Goal: Task Accomplishment & Management: Use online tool/utility

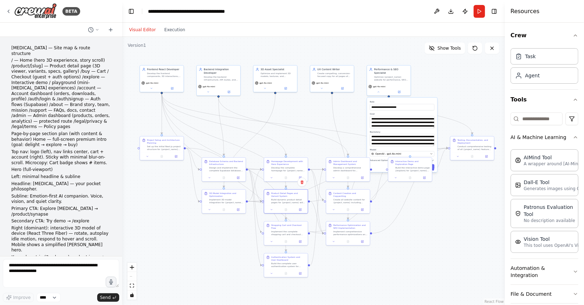
scroll to position [2512, 0]
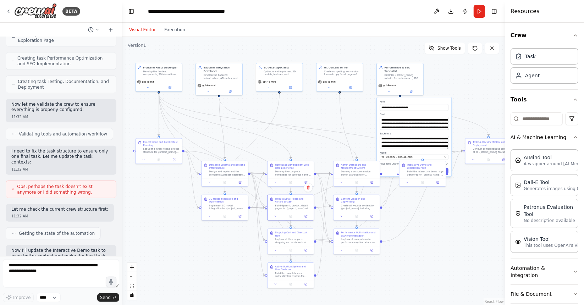
click at [209, 103] on div ".deletable-edge-delete-btn { width: 20px; height: 20px; border: 0px solid #ffff…" at bounding box center [313, 171] width 383 height 268
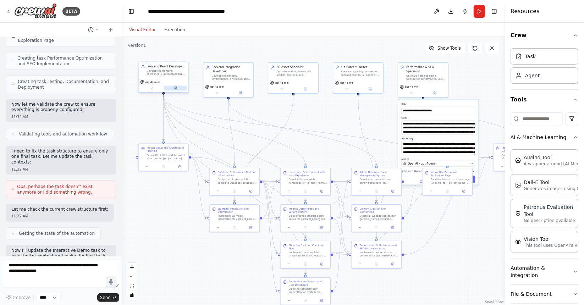
click at [175, 89] on button at bounding box center [175, 88] width 23 height 5
click at [86, 268] on textarea at bounding box center [61, 273] width 116 height 28
paste textarea "**********"
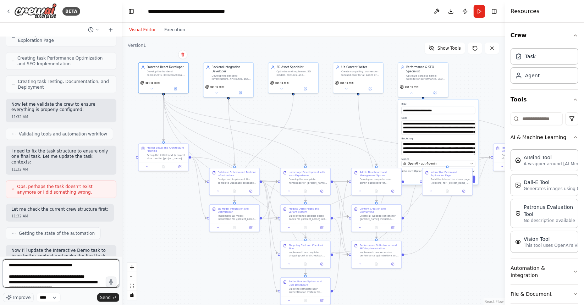
scroll to position [2462, 0]
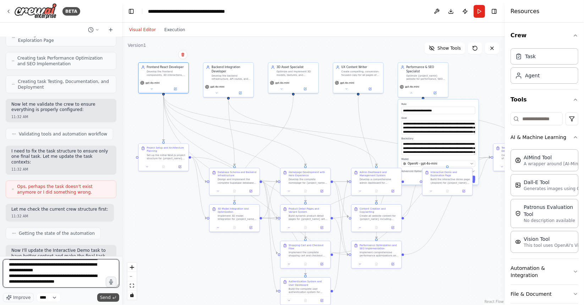
type textarea "**********"
click at [102, 298] on span "Send" at bounding box center [105, 298] width 11 height 6
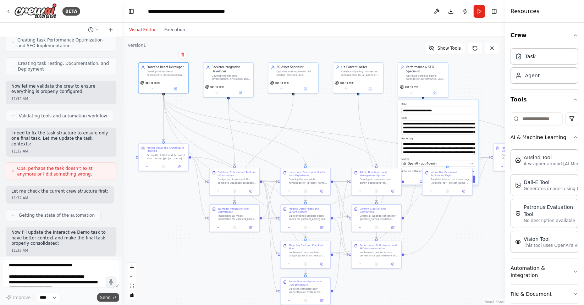
scroll to position [4325, 0]
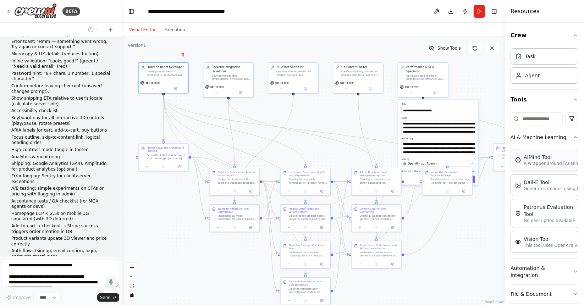
click at [560, 159] on div "AIMind Tool" at bounding box center [563, 157] width 78 height 7
click at [445, 47] on span "Show Tools" at bounding box center [449, 48] width 23 height 6
click at [445, 47] on span "Hide Tools" at bounding box center [450, 48] width 22 height 6
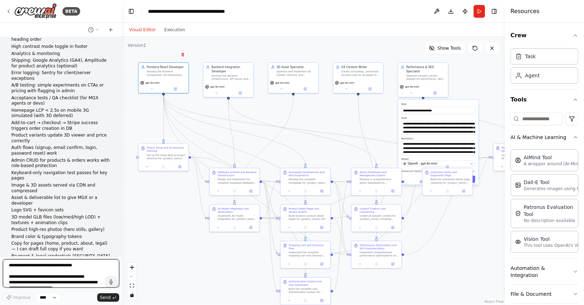
scroll to position [4428, 0]
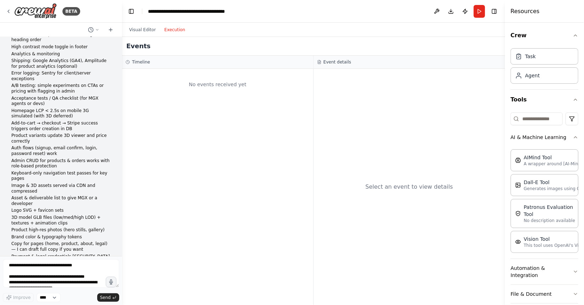
click at [172, 31] on button "Execution" at bounding box center [174, 30] width 29 height 9
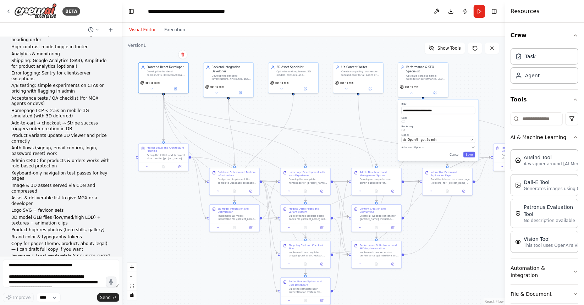
click at [143, 27] on button "Visual Editor" at bounding box center [142, 30] width 35 height 9
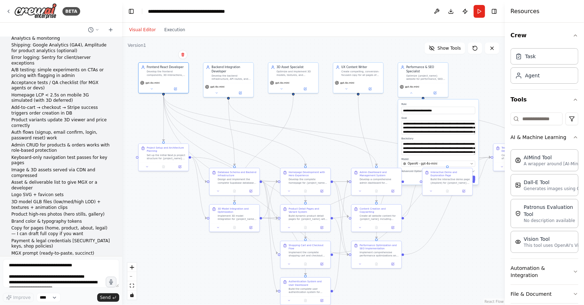
scroll to position [4443, 0]
click at [522, 77] on icon at bounding box center [518, 75] width 7 height 7
click at [573, 34] on icon "button" at bounding box center [576, 36] width 6 height 6
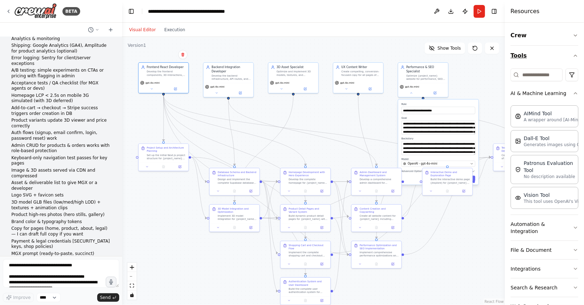
click at [573, 54] on icon "button" at bounding box center [576, 56] width 6 height 6
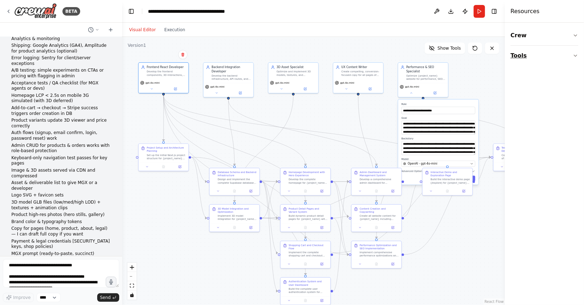
click at [578, 59] on button "Tools" at bounding box center [545, 56] width 68 height 20
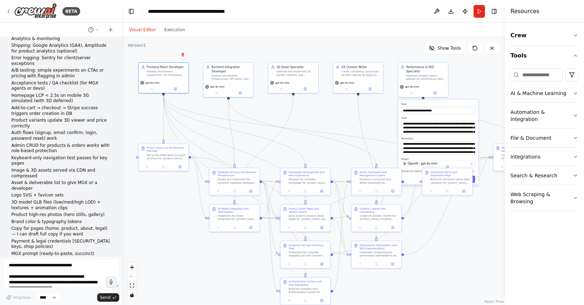
click at [129, 289] on button "fit view" at bounding box center [131, 285] width 9 height 9
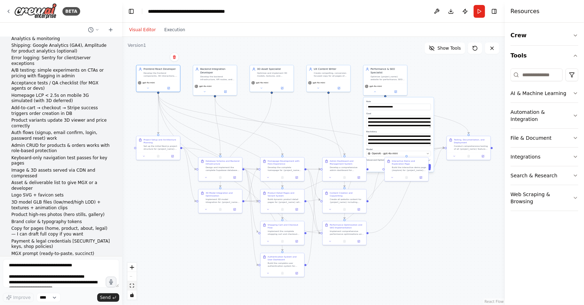
click at [129, 289] on button "fit view" at bounding box center [131, 285] width 9 height 9
click at [474, 49] on icon at bounding box center [475, 48] width 6 height 6
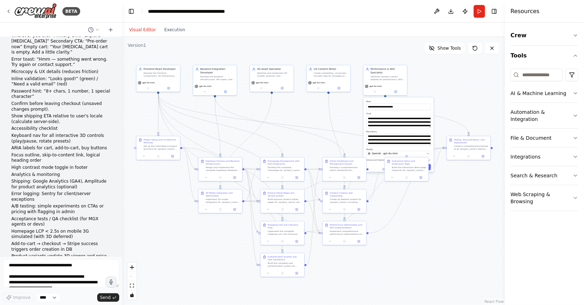
scroll to position [4308, 0]
click at [9, 10] on icon at bounding box center [9, 12] width 6 height 6
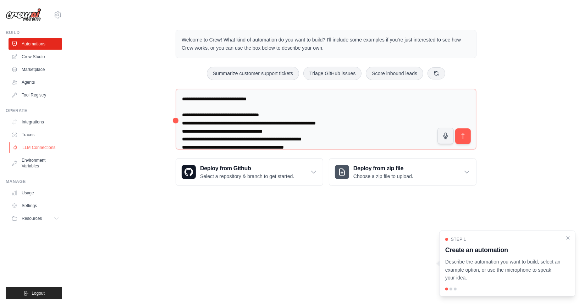
click at [52, 149] on link "LLM Connections" at bounding box center [36, 147] width 54 height 11
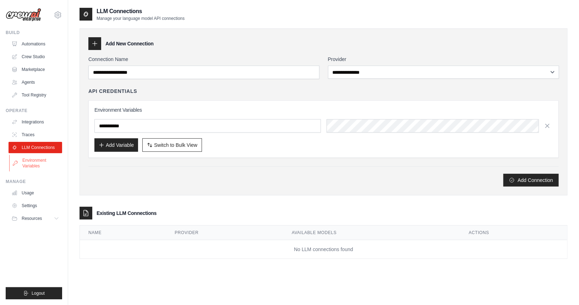
click at [44, 165] on link "Environment Variables" at bounding box center [36, 163] width 54 height 17
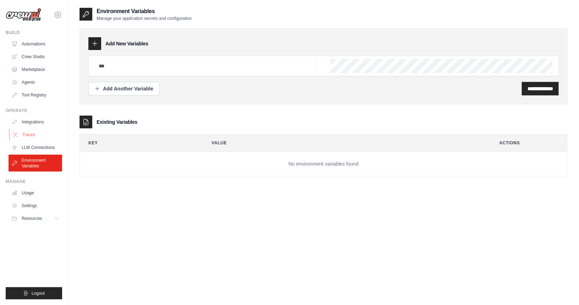
click at [33, 140] on link "Traces" at bounding box center [36, 134] width 54 height 11
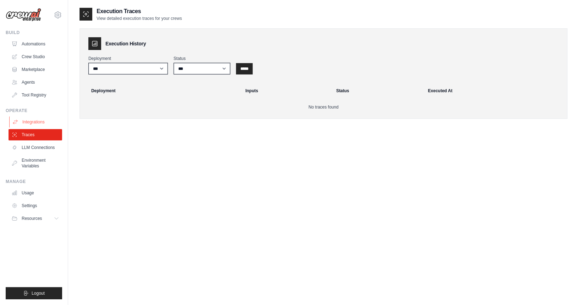
click at [40, 117] on link "Integrations" at bounding box center [36, 121] width 54 height 11
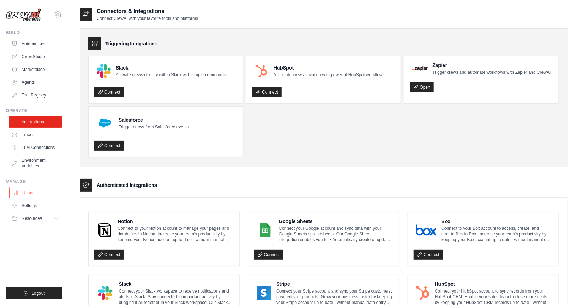
click at [32, 196] on link "Usage" at bounding box center [36, 192] width 54 height 11
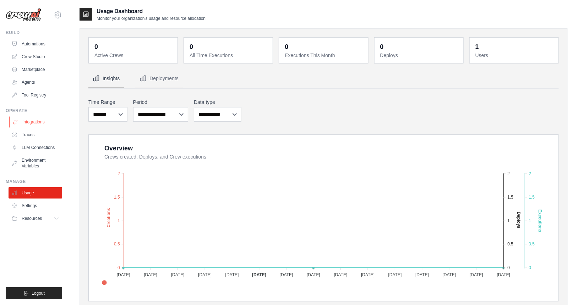
click at [31, 121] on link "Integrations" at bounding box center [36, 121] width 54 height 11
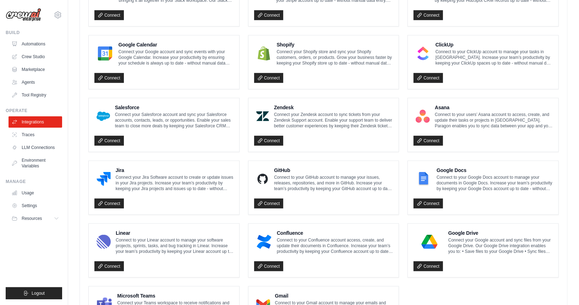
scroll to position [306, 0]
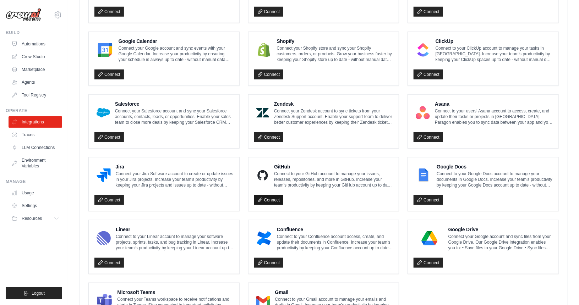
click at [267, 198] on link "Connect" at bounding box center [268, 200] width 29 height 10
click at [427, 72] on link "Connect" at bounding box center [427, 75] width 29 height 10
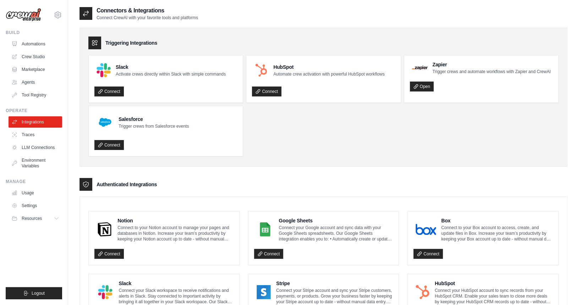
scroll to position [1, 0]
click at [32, 145] on link "LLM Connections" at bounding box center [36, 147] width 54 height 11
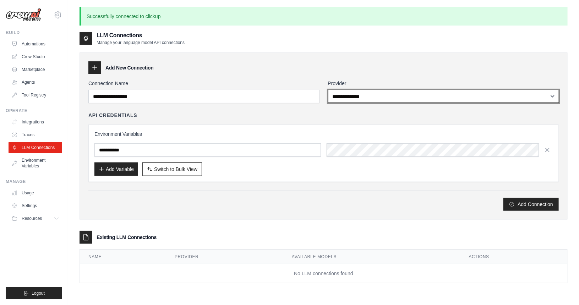
click at [392, 97] on select "**********" at bounding box center [443, 96] width 231 height 13
select select "******"
click at [328, 90] on select "**********" at bounding box center [443, 96] width 231 height 13
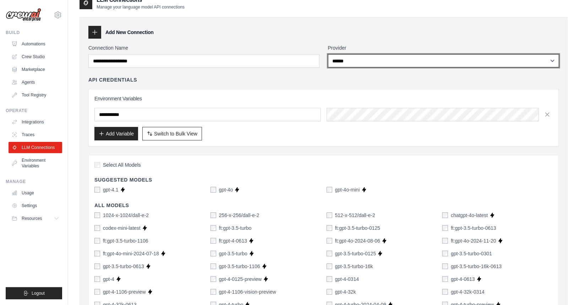
scroll to position [36, 0]
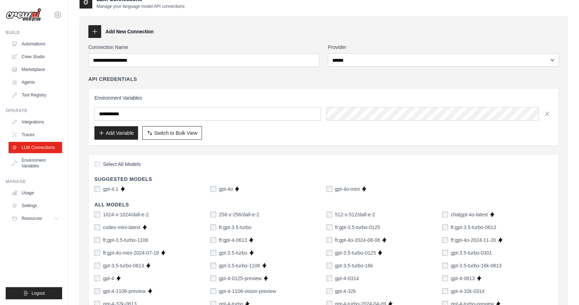
click at [98, 166] on label "Select All Models" at bounding box center [117, 164] width 46 height 7
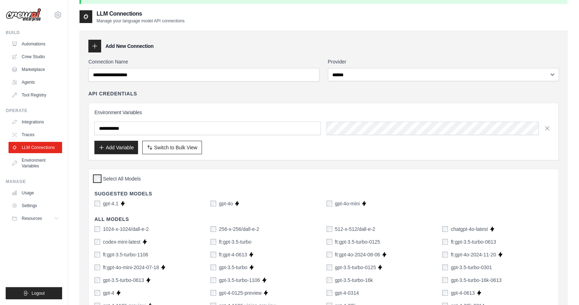
scroll to position [21, 0]
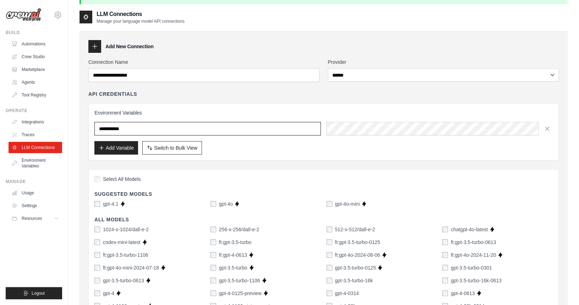
click at [136, 129] on input "text" at bounding box center [207, 128] width 226 height 13
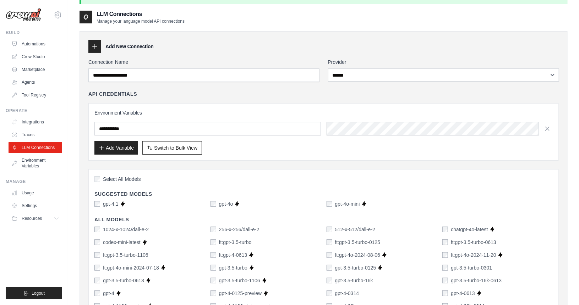
click at [141, 115] on h3 "Environment Variables" at bounding box center [323, 112] width 458 height 7
click at [169, 148] on span "Switch to Bulk View" at bounding box center [175, 147] width 43 height 7
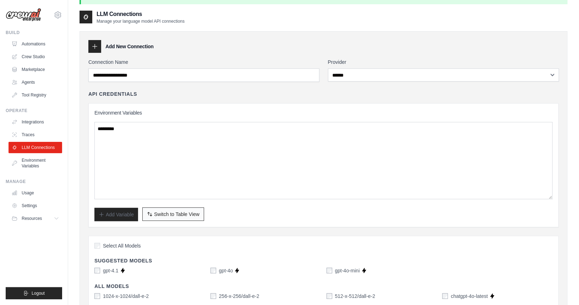
click at [164, 214] on span "Switch to Table View" at bounding box center [176, 214] width 45 height 7
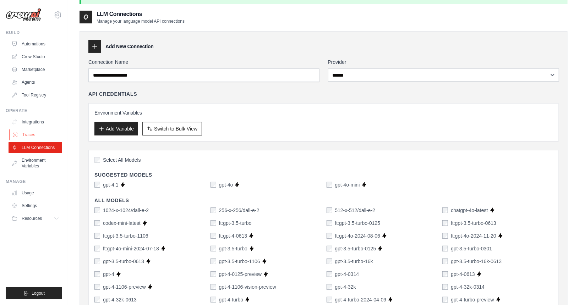
click at [37, 133] on link "Traces" at bounding box center [36, 134] width 54 height 11
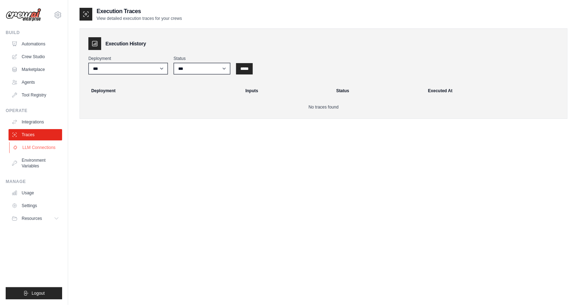
click at [43, 149] on link "LLM Connections" at bounding box center [36, 147] width 54 height 11
select select "******"
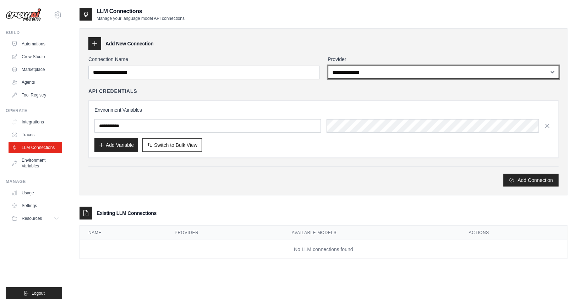
click at [363, 67] on select "**********" at bounding box center [443, 72] width 231 height 13
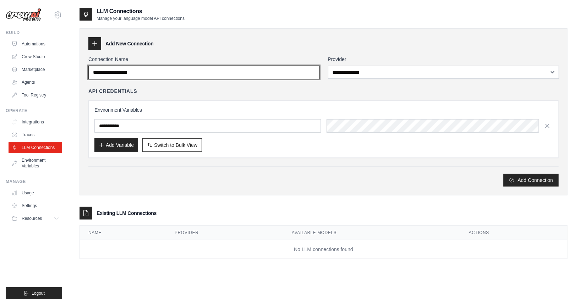
click at [272, 73] on input "Connection Name" at bounding box center [203, 72] width 231 height 13
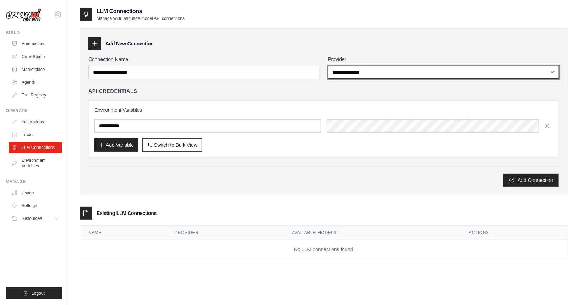
click at [334, 78] on select "**********" at bounding box center [443, 72] width 231 height 13
select select "******"
click at [328, 66] on select "**********" at bounding box center [443, 72] width 231 height 13
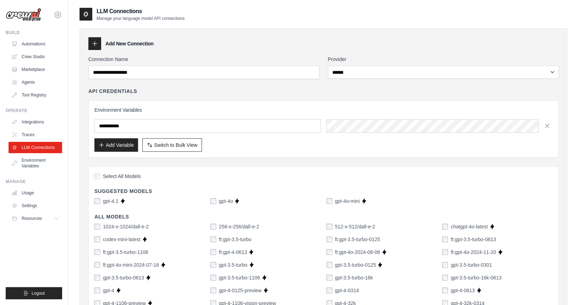
click at [101, 174] on label "Select All Models" at bounding box center [117, 176] width 46 height 7
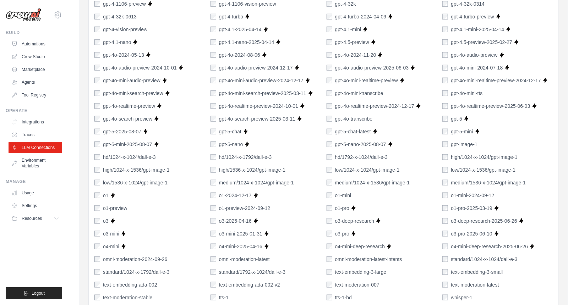
scroll to position [455, 0]
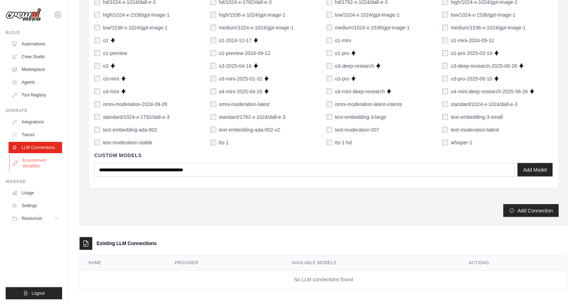
click at [43, 168] on link "Environment Variables" at bounding box center [36, 163] width 54 height 17
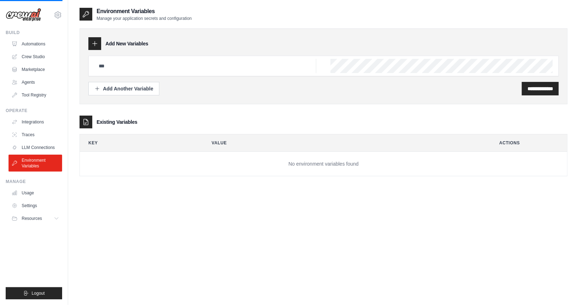
click at [37, 141] on ul "Integrations Traces LLM Connections Environment Variables" at bounding box center [36, 143] width 54 height 55
click at [37, 118] on link "Integrations" at bounding box center [36, 121] width 54 height 11
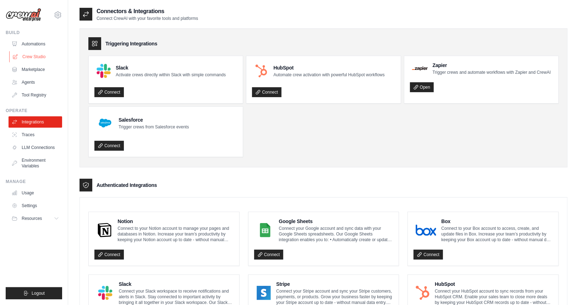
click at [30, 58] on link "Crew Studio" at bounding box center [36, 56] width 54 height 11
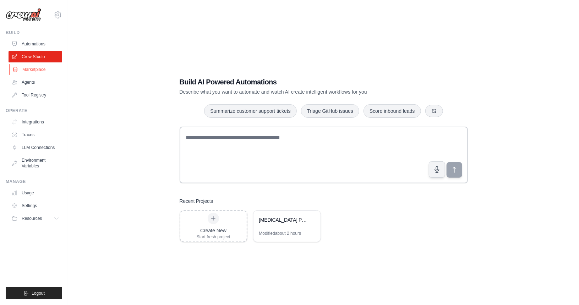
click at [50, 70] on link "Marketplace" at bounding box center [36, 69] width 54 height 11
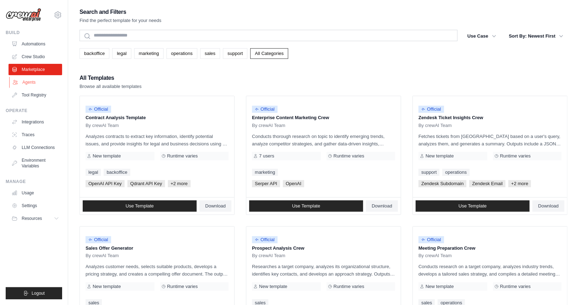
click at [20, 82] on link "Agents" at bounding box center [36, 82] width 54 height 11
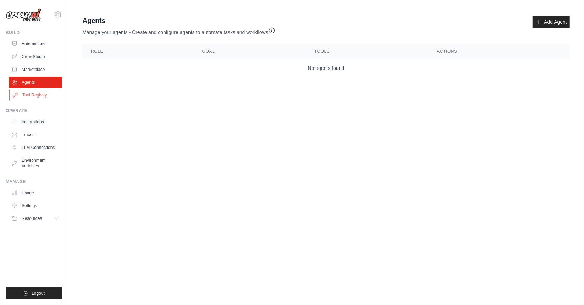
click at [44, 94] on link "Tool Registry" at bounding box center [36, 94] width 54 height 11
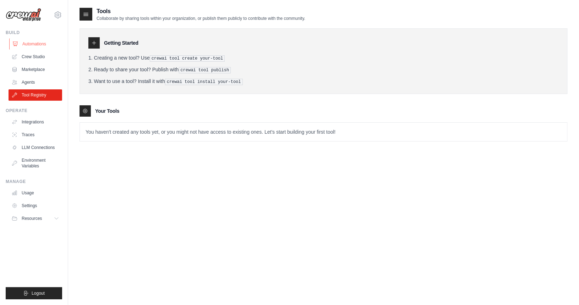
click at [23, 44] on link "Automations" at bounding box center [36, 43] width 54 height 11
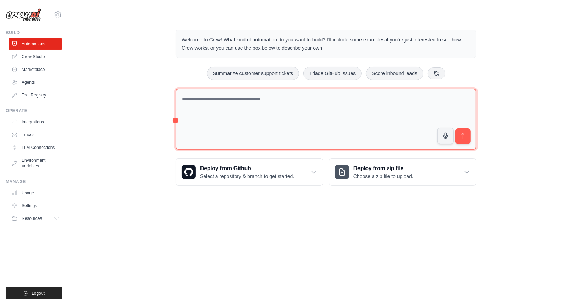
click at [253, 106] on textarea at bounding box center [326, 119] width 301 height 61
paste textarea "**********"
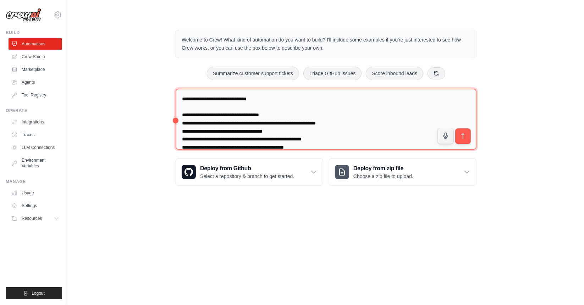
scroll to position [2342, 0]
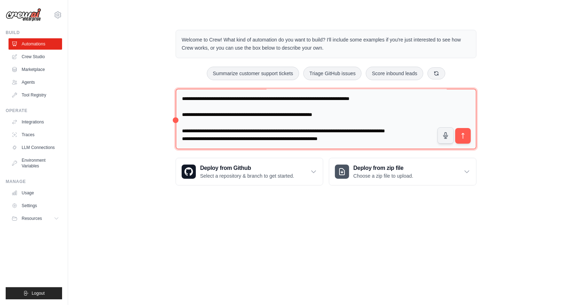
type textarea "**********"
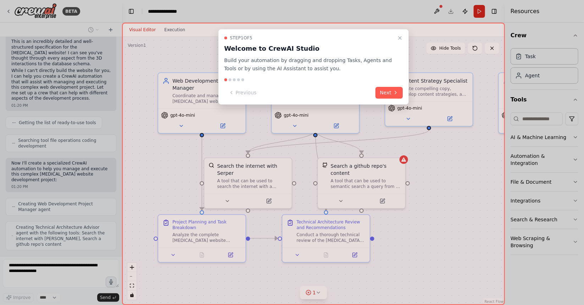
scroll to position [1957, 0]
